Goal: Task Accomplishment & Management: Manage account settings

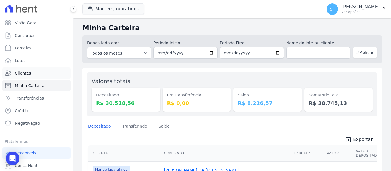
click at [29, 73] on span "Clientes" at bounding box center [23, 73] width 16 height 6
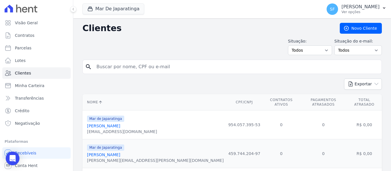
click at [232, 70] on input "search" at bounding box center [236, 66] width 286 height 11
type input "VIC~ENCIA"
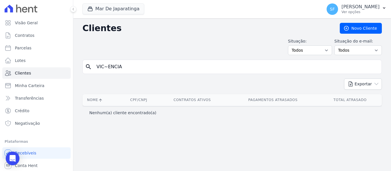
click at [230, 71] on input "VIC~ENCIA" at bounding box center [236, 66] width 286 height 11
type input "VICÊNCIA"
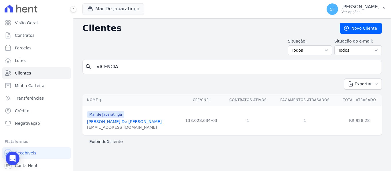
click at [123, 120] on link "[PERSON_NAME] De [PERSON_NAME]" at bounding box center [124, 122] width 75 height 5
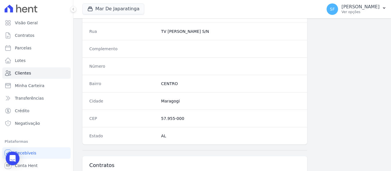
scroll to position [377, 0]
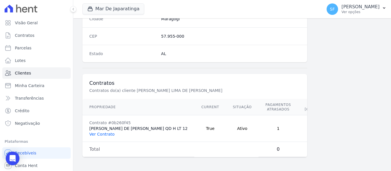
click at [105, 132] on link "Ver Contrato" at bounding box center [101, 134] width 25 height 5
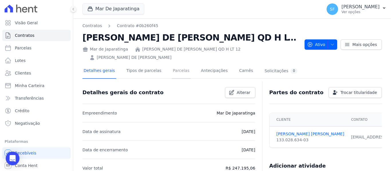
click at [177, 72] on link "Parcelas" at bounding box center [181, 71] width 19 height 15
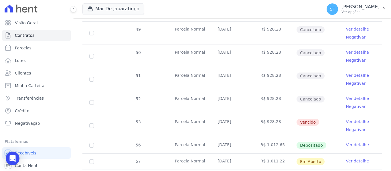
scroll to position [262, 0]
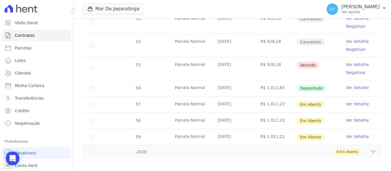
click at [271, 2] on div "Mar De Japaratinga Você possui apenas um empreendimento Aplicar" at bounding box center [200, 9] width 237 height 19
click at [370, 149] on icon at bounding box center [373, 152] width 6 height 6
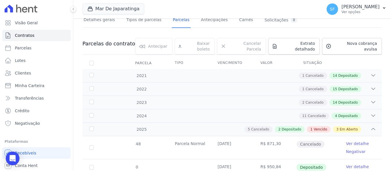
scroll to position [49, 0]
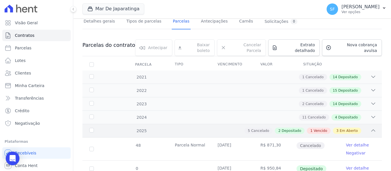
click at [370, 128] on icon at bounding box center [373, 131] width 6 height 6
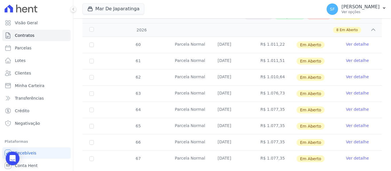
scroll to position [172, 0]
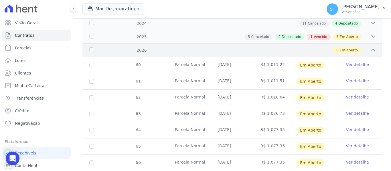
click at [370, 47] on icon at bounding box center [373, 50] width 6 height 6
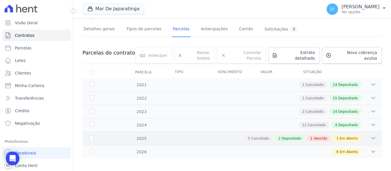
click at [370, 136] on icon at bounding box center [373, 139] width 6 height 6
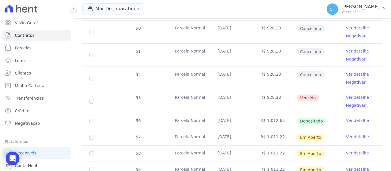
scroll to position [262, 0]
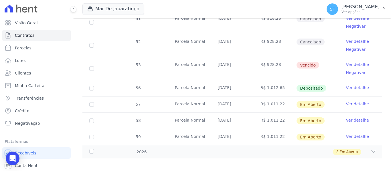
click at [353, 62] on link "Ver detalhe" at bounding box center [357, 65] width 23 height 6
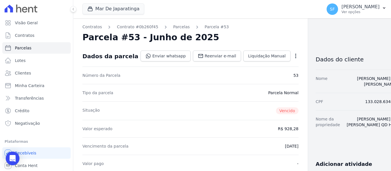
click at [293, 55] on icon "button" at bounding box center [296, 56] width 6 height 6
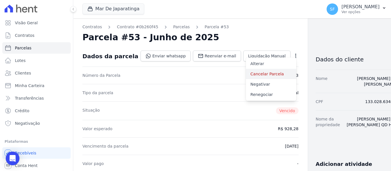
click at [252, 75] on link "Cancelar Parcela" at bounding box center [271, 74] width 50 height 10
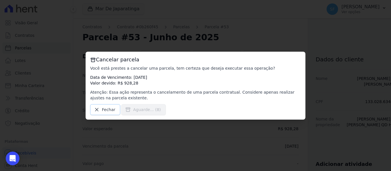
click at [106, 110] on span "Fechar" at bounding box center [108, 110] width 13 height 6
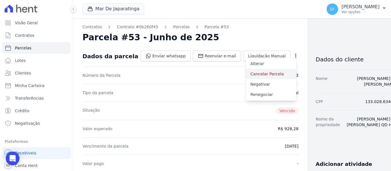
click at [250, 76] on link "Cancelar Parcela" at bounding box center [271, 74] width 50 height 10
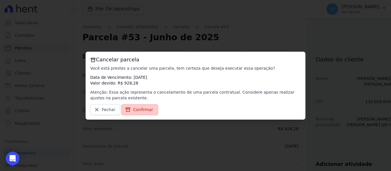
click at [137, 109] on span "Confirmar" at bounding box center [143, 110] width 20 height 6
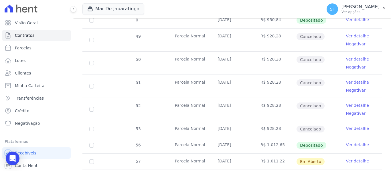
scroll to position [255, 0]
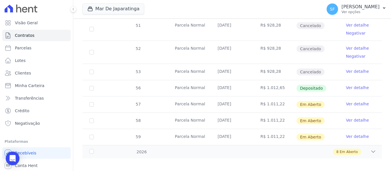
click at [351, 101] on link "Ver detalhe" at bounding box center [357, 104] width 23 height 6
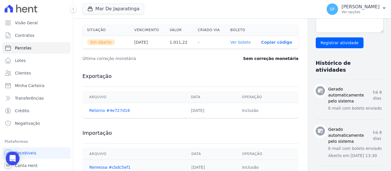
scroll to position [163, 0]
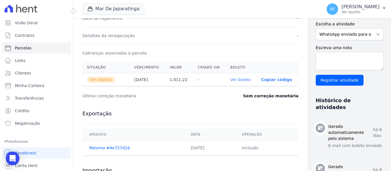
click at [230, 81] on link "Ver boleto" at bounding box center [240, 79] width 20 height 5
